Goal: Navigation & Orientation: Find specific page/section

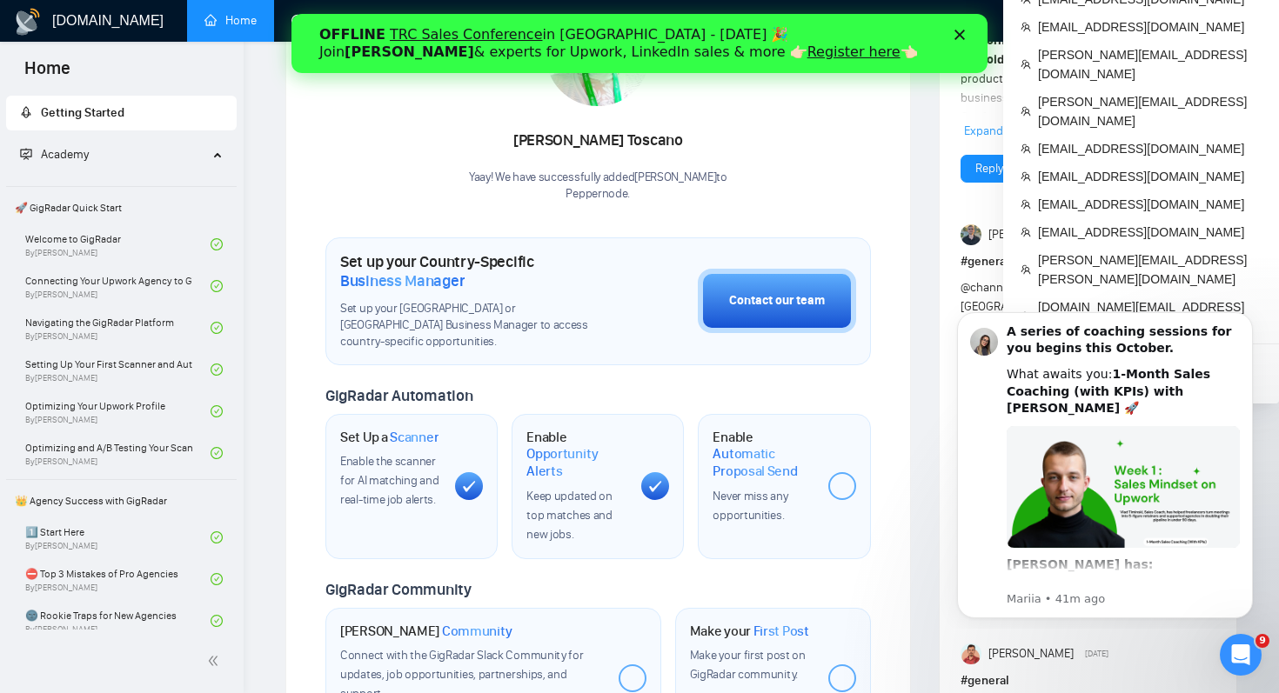
scroll to position [322, 0]
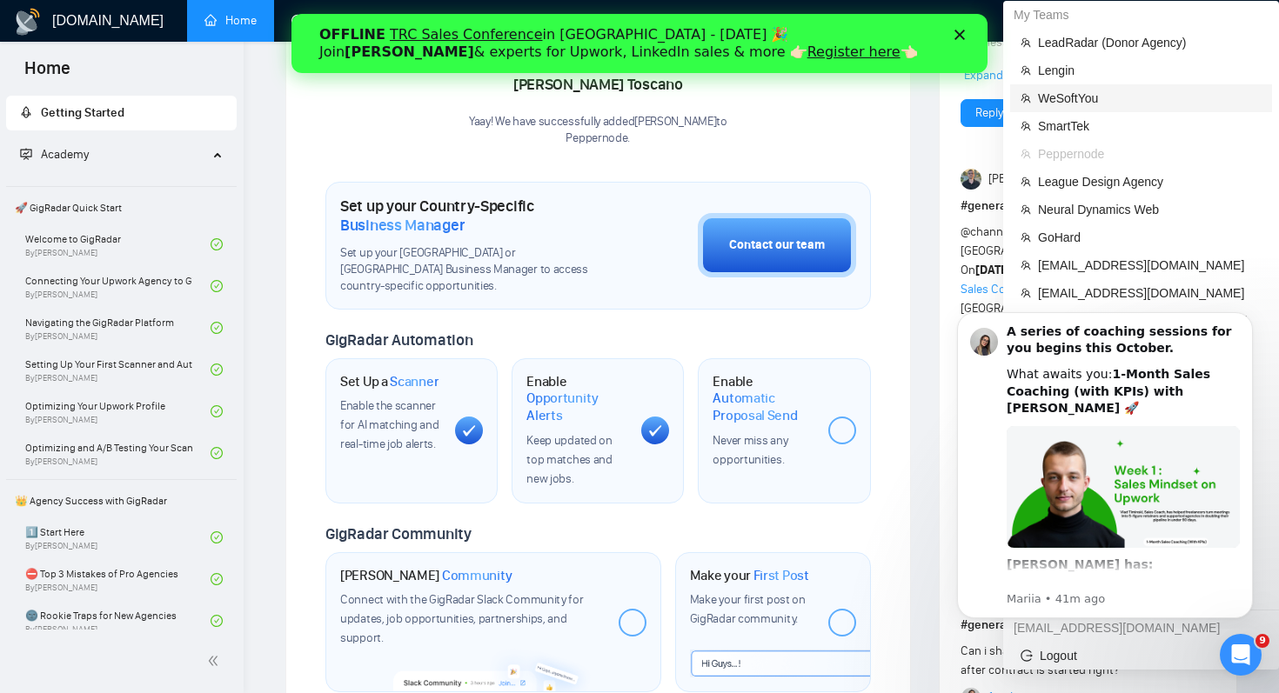
click at [1120, 108] on li "WeSoftYou" at bounding box center [1141, 98] width 262 height 28
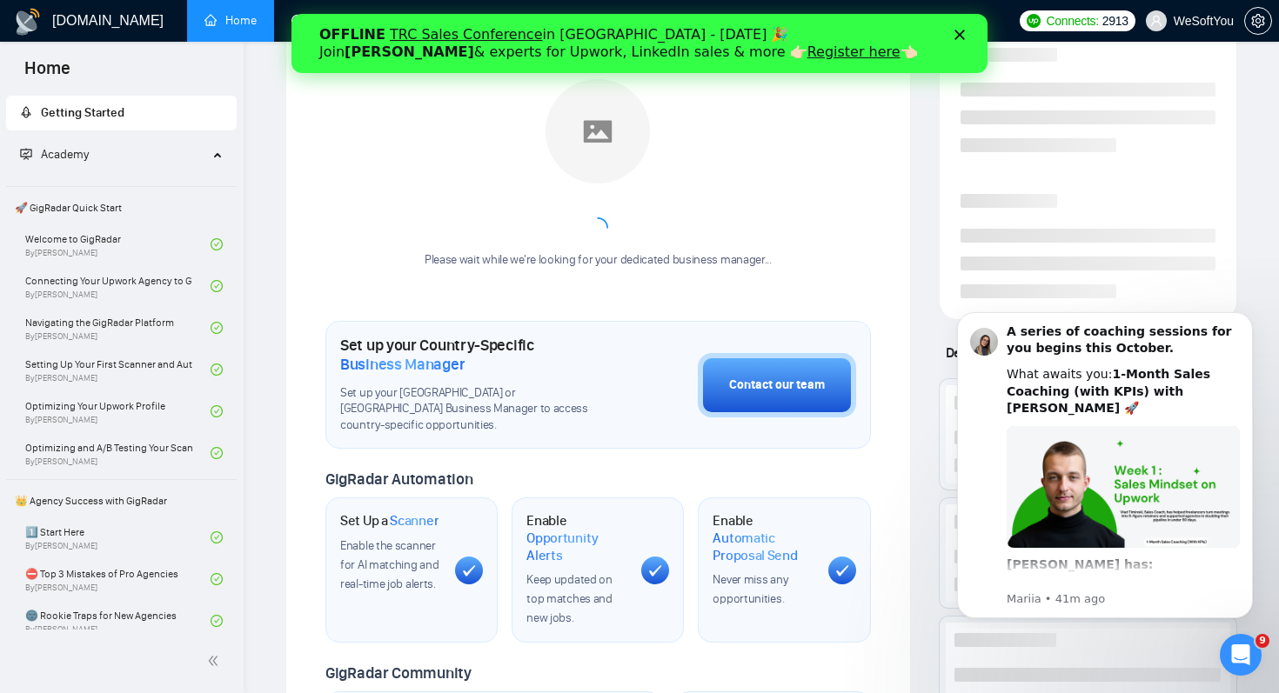
scroll to position [17, 0]
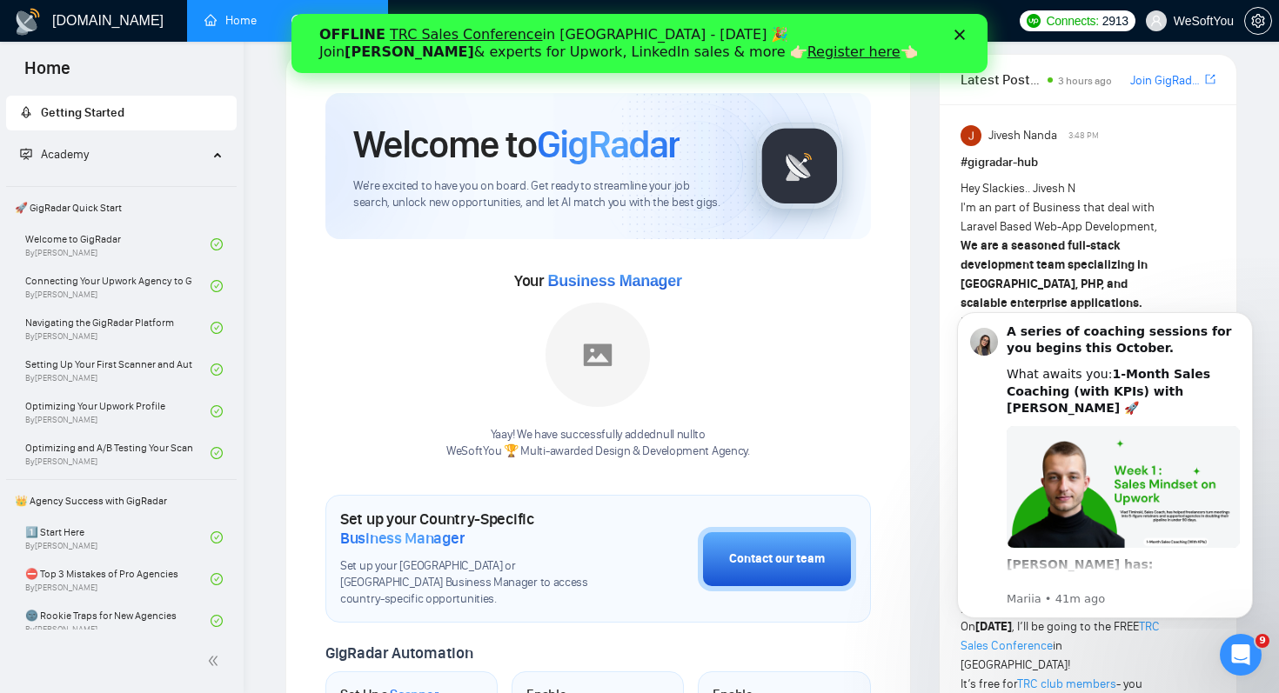
click at [302, 13] on link "Dashboard" at bounding box center [330, 20] width 79 height 15
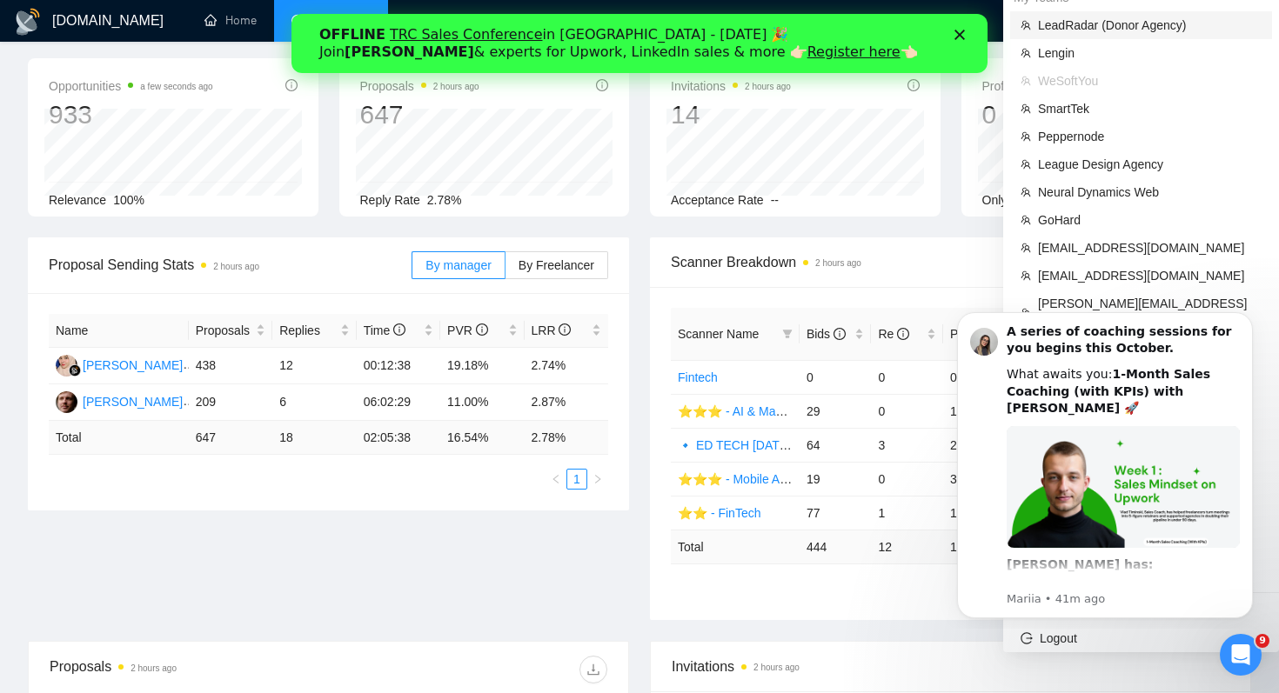
scroll to position [93, 0]
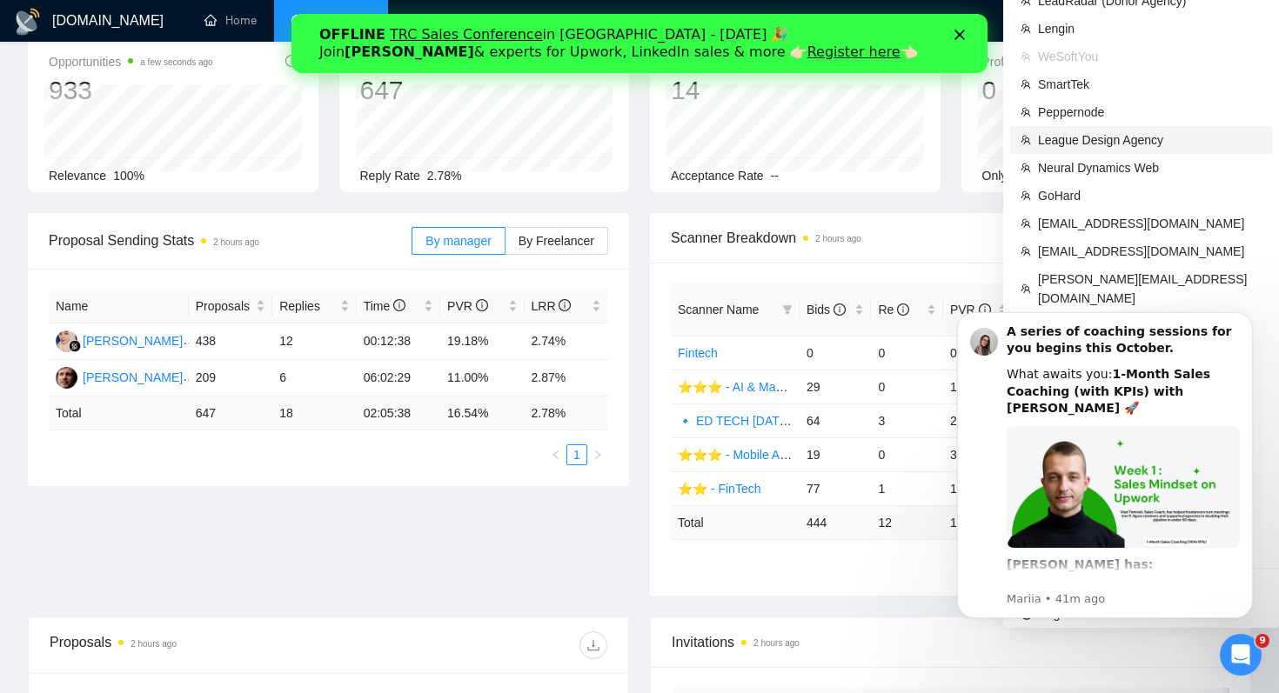
click at [1150, 135] on span "League Design Agency" at bounding box center [1150, 139] width 224 height 19
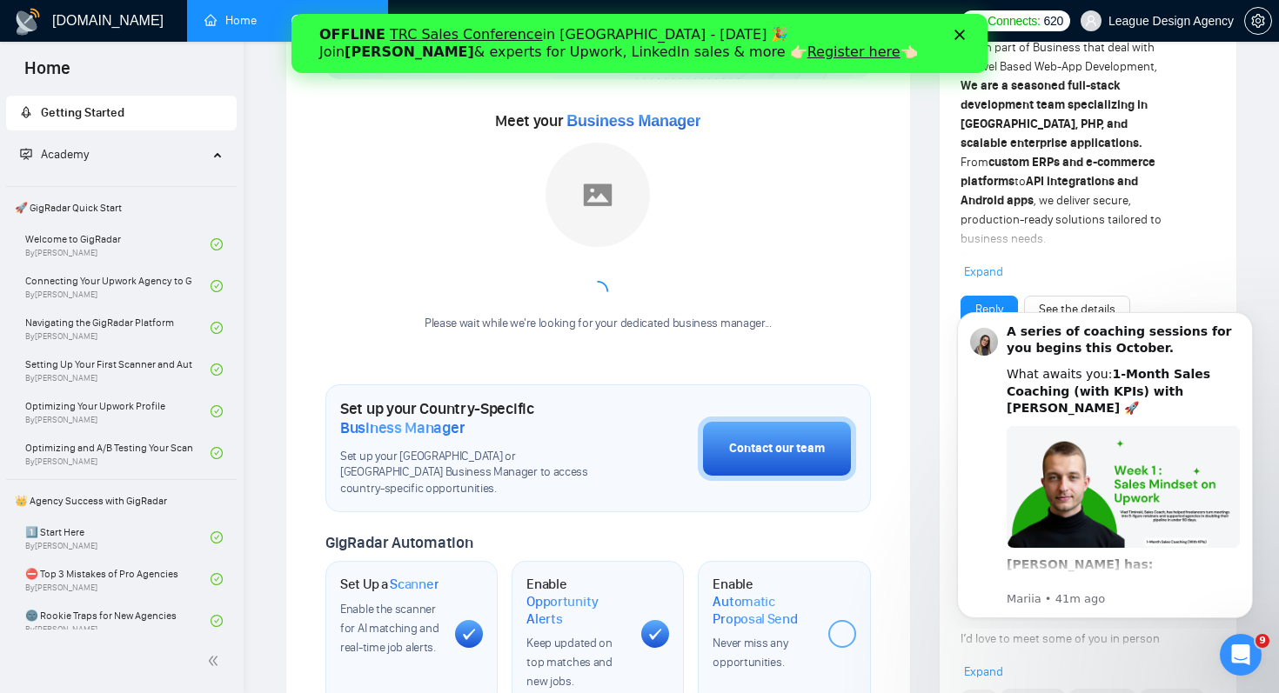
scroll to position [62, 0]
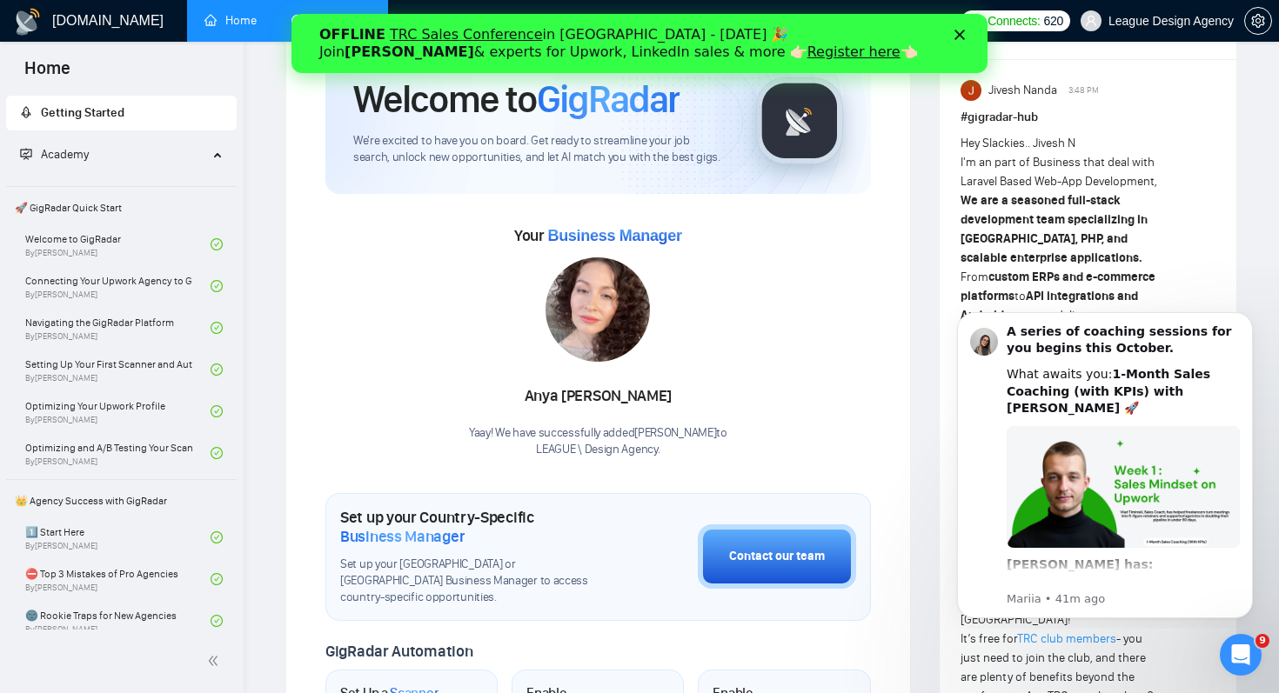
click at [291, 13] on link "Dashboard" at bounding box center [330, 20] width 79 height 15
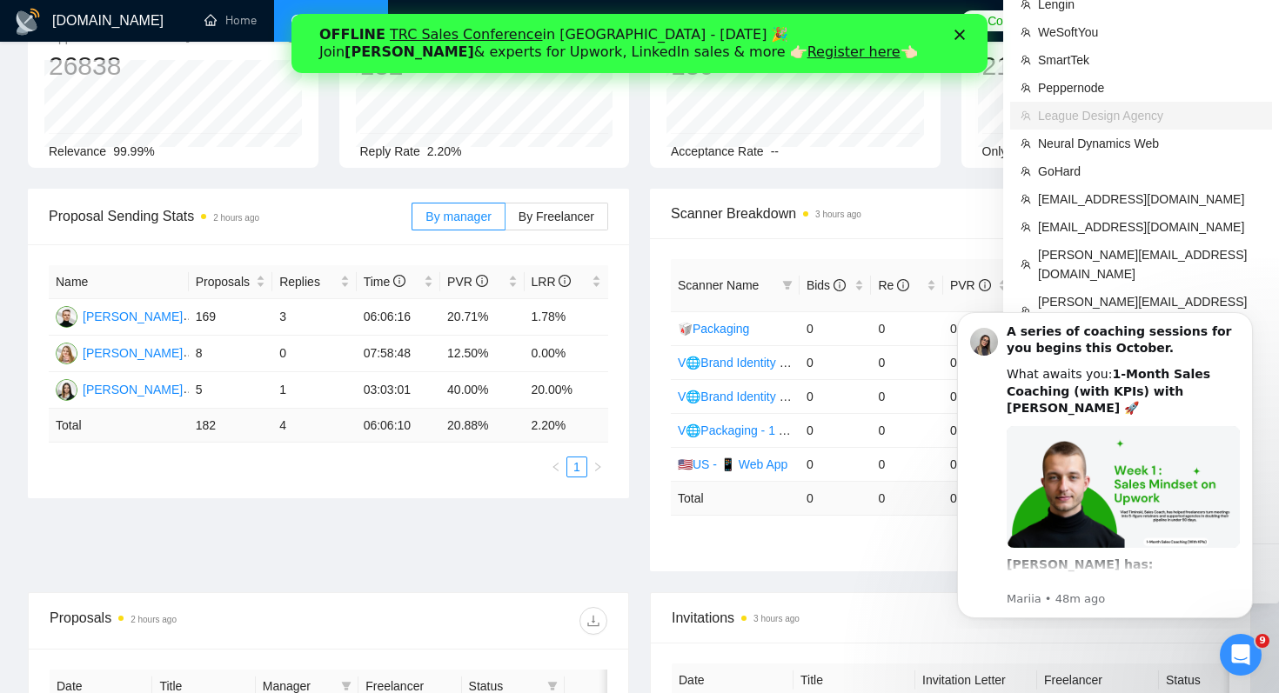
scroll to position [124, 0]
